Goal: Transaction & Acquisition: Purchase product/service

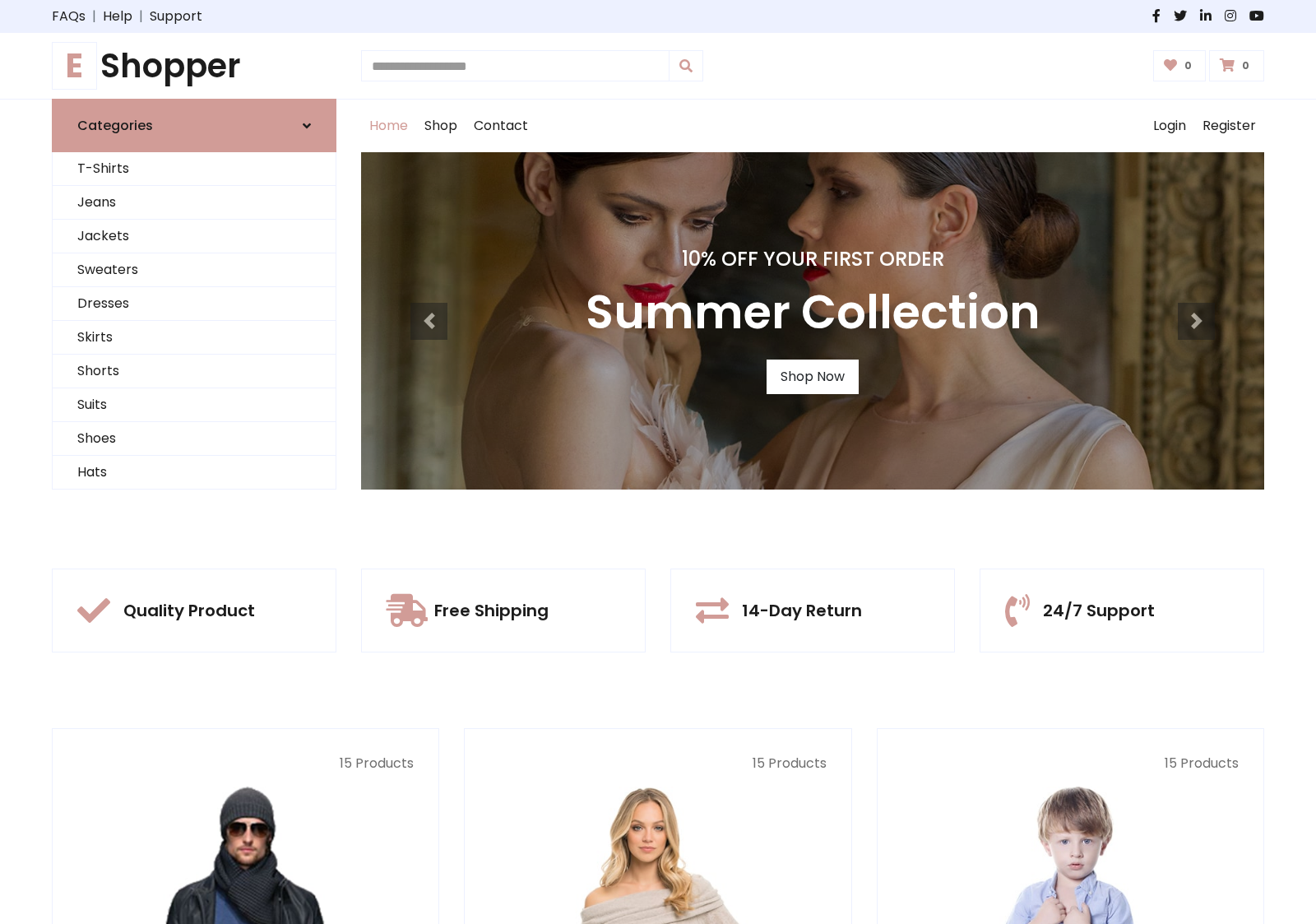
click at [658, 462] on div "10% Off Your First Order Summer Collection Shop Now" at bounding box center [812, 320] width 903 height 337
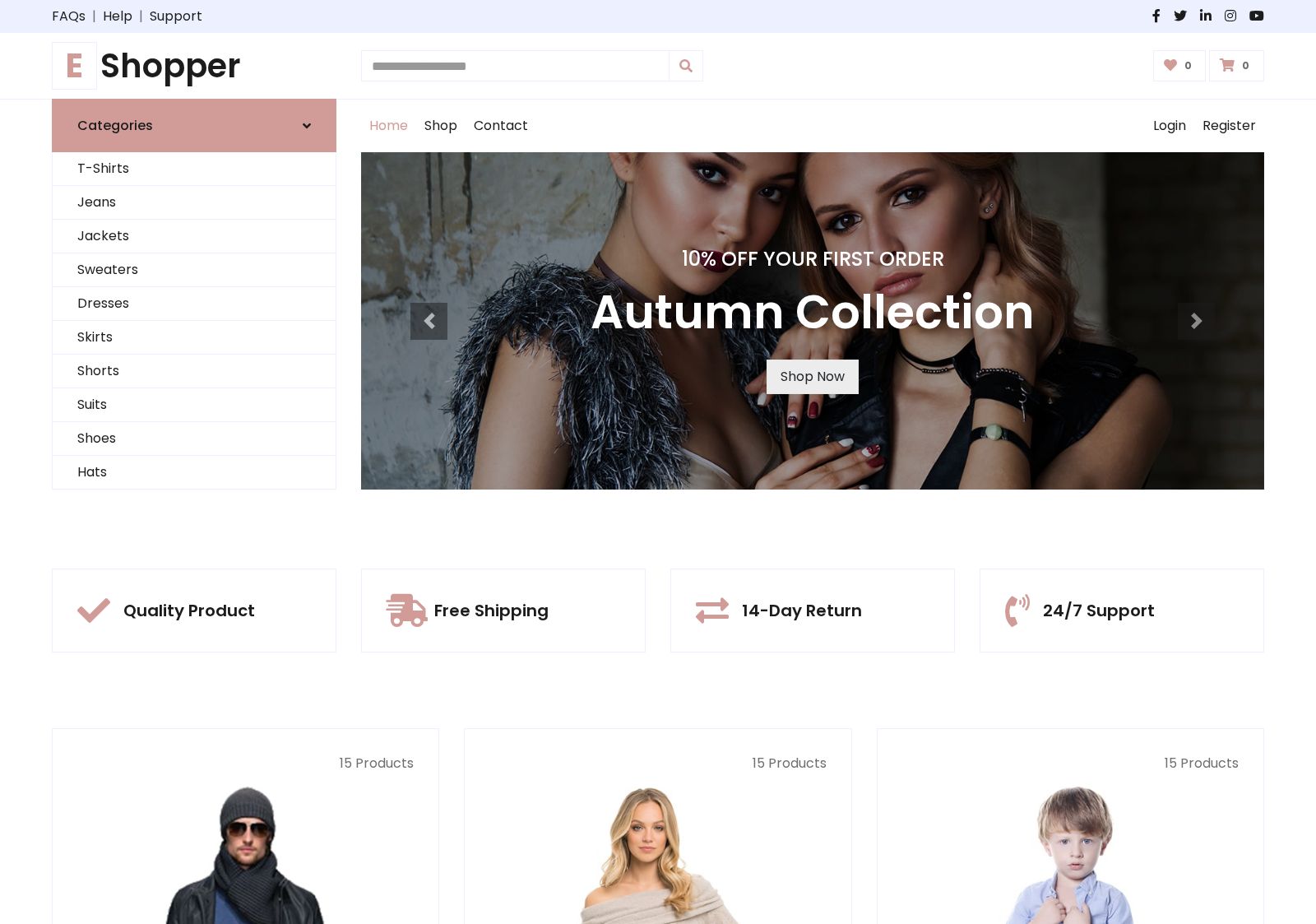
click at [812, 376] on link "Shop Now" at bounding box center [812, 376] width 92 height 34
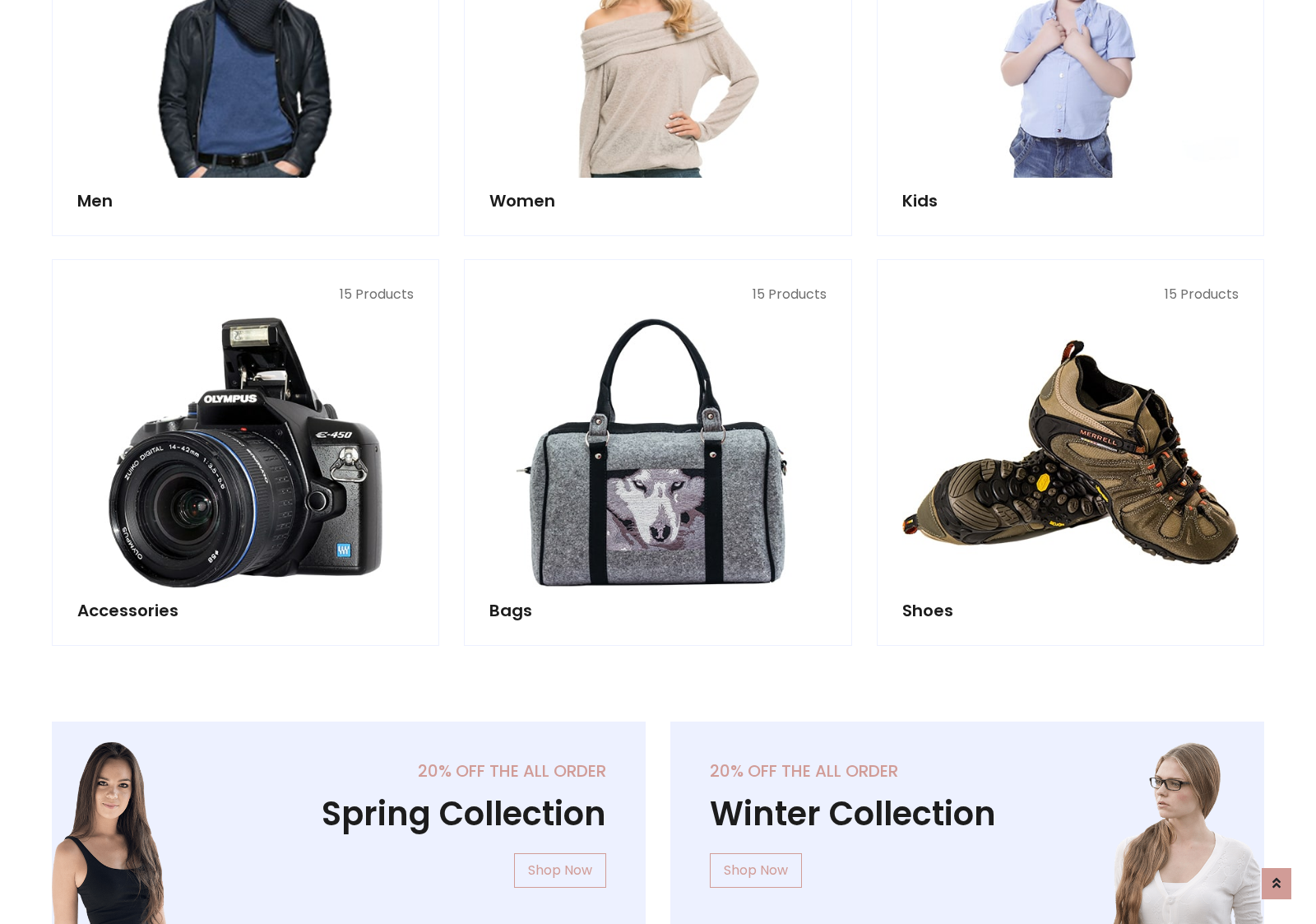
scroll to position [1641, 0]
